Goal: Task Accomplishment & Management: Manage account settings

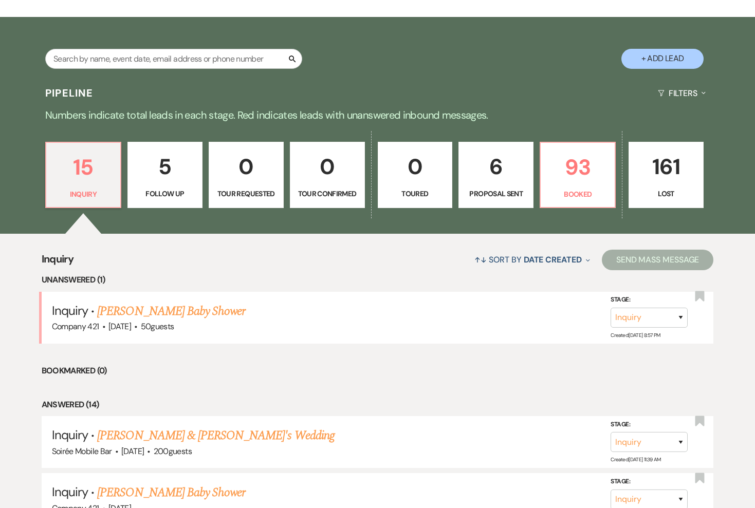
scroll to position [164, 0]
click at [551, 168] on p "93" at bounding box center [578, 168] width 62 height 34
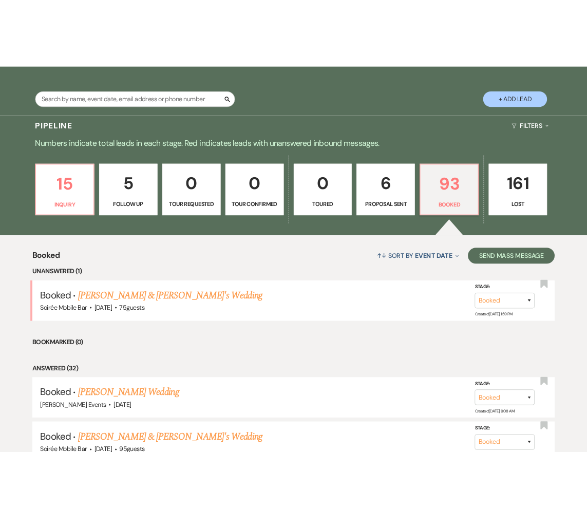
scroll to position [170, 0]
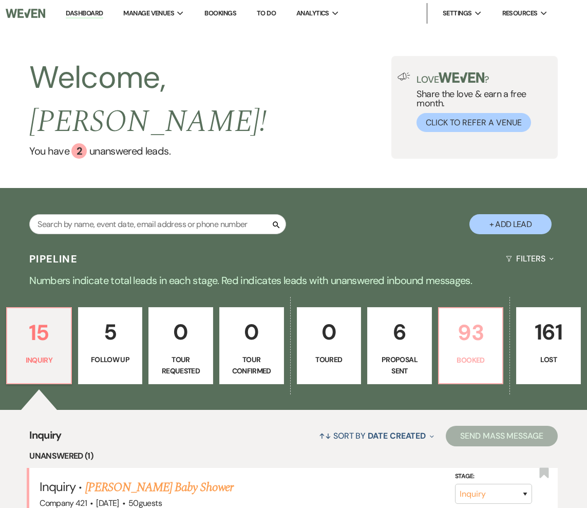
click at [472, 355] on p "Booked" at bounding box center [471, 360] width 51 height 11
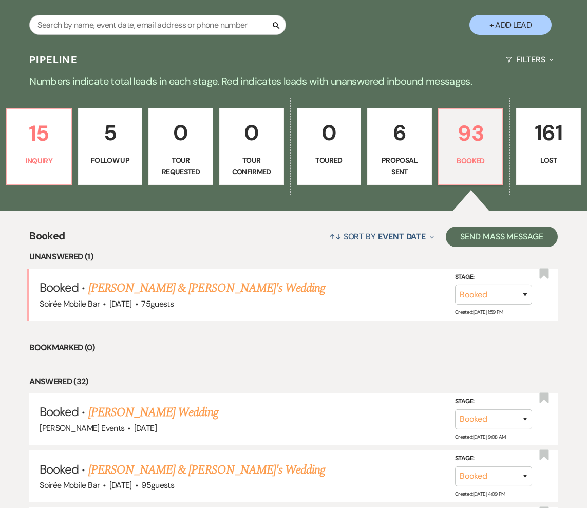
scroll to position [310, 0]
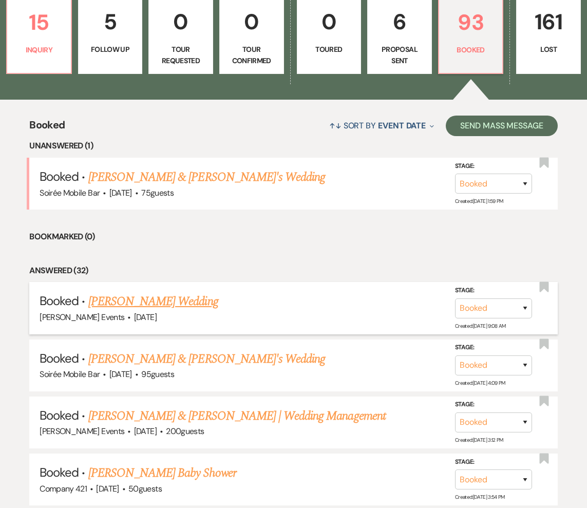
click at [172, 292] on link "[PERSON_NAME] Wedding" at bounding box center [153, 301] width 130 height 18
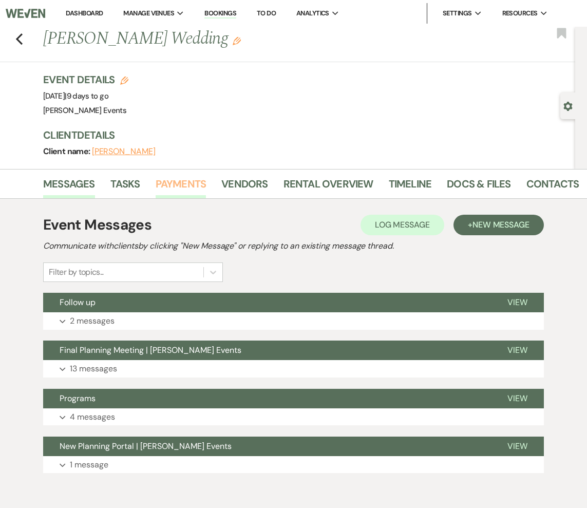
click at [186, 184] on link "Payments" at bounding box center [181, 187] width 51 height 23
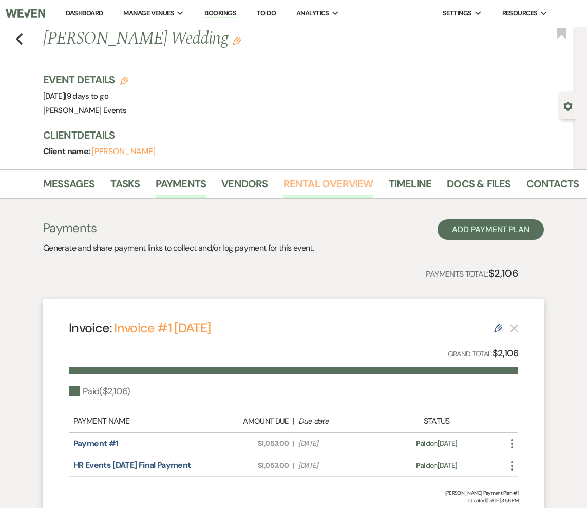
click at [329, 186] on link "Rental Overview" at bounding box center [329, 187] width 90 height 23
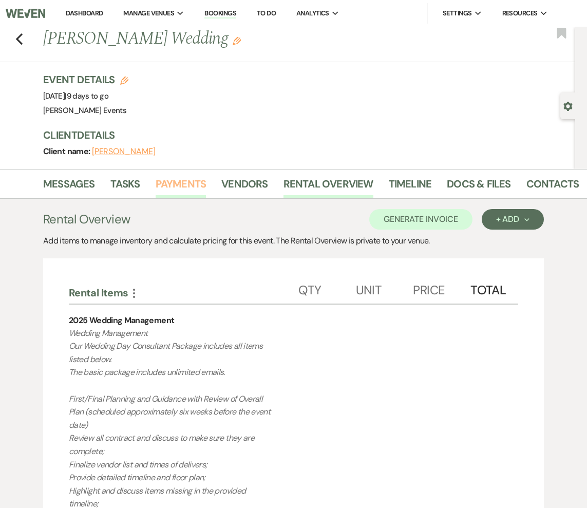
click at [184, 184] on link "Payments" at bounding box center [181, 187] width 51 height 23
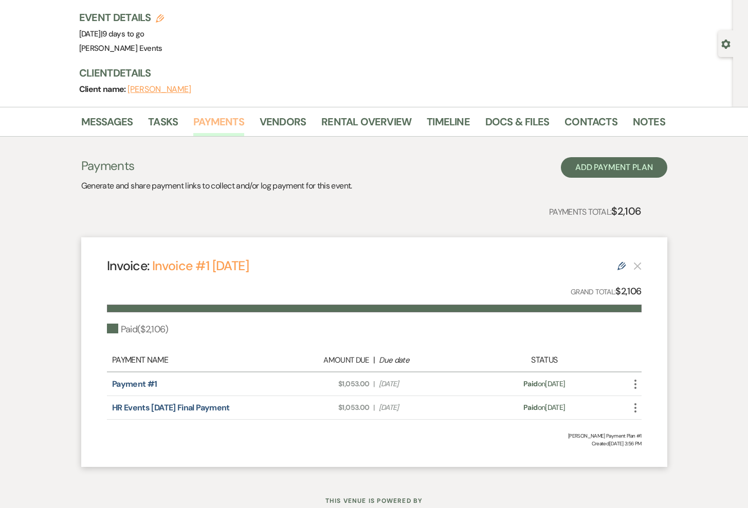
scroll to position [65, 0]
